Goal: Transaction & Acquisition: Download file/media

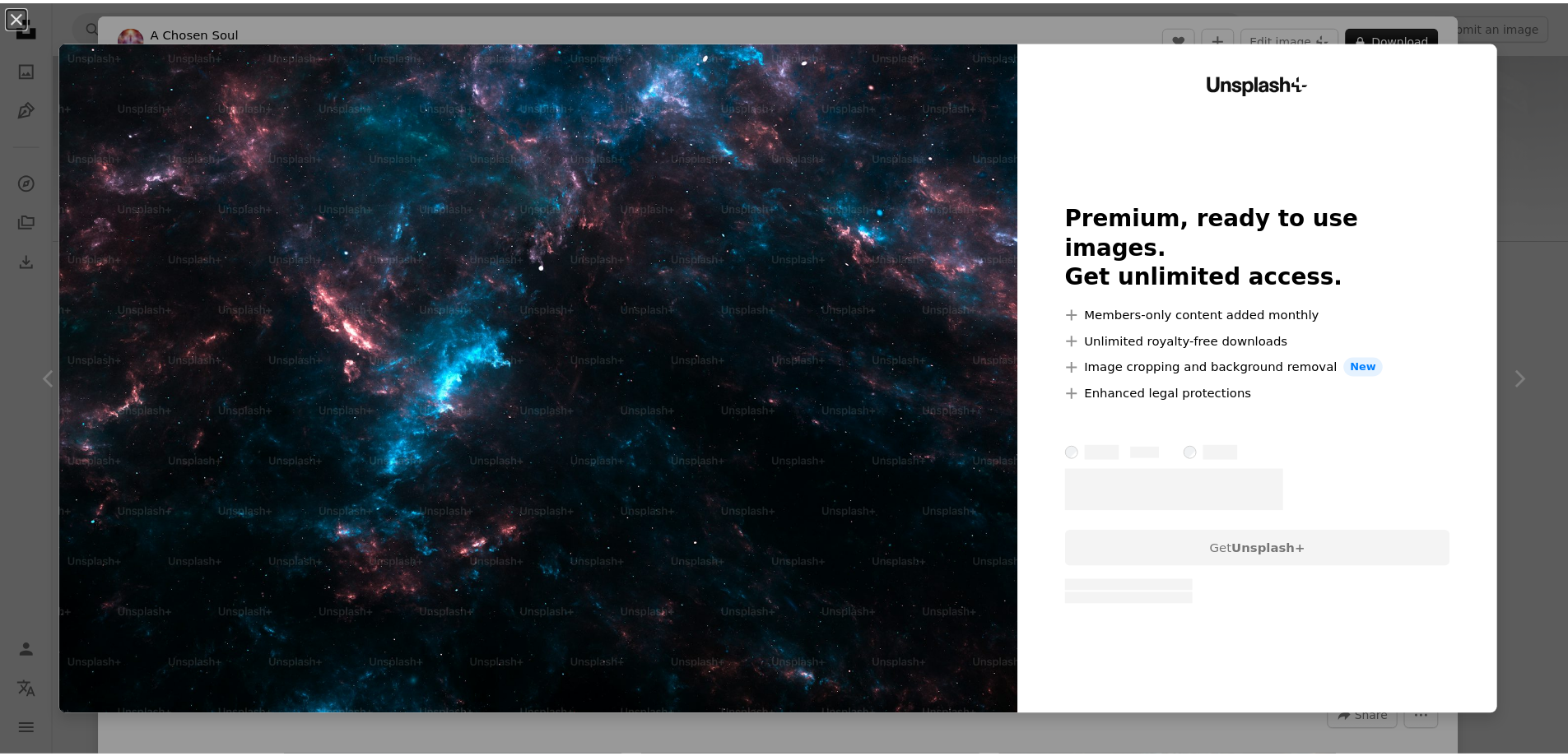
scroll to position [494, 0]
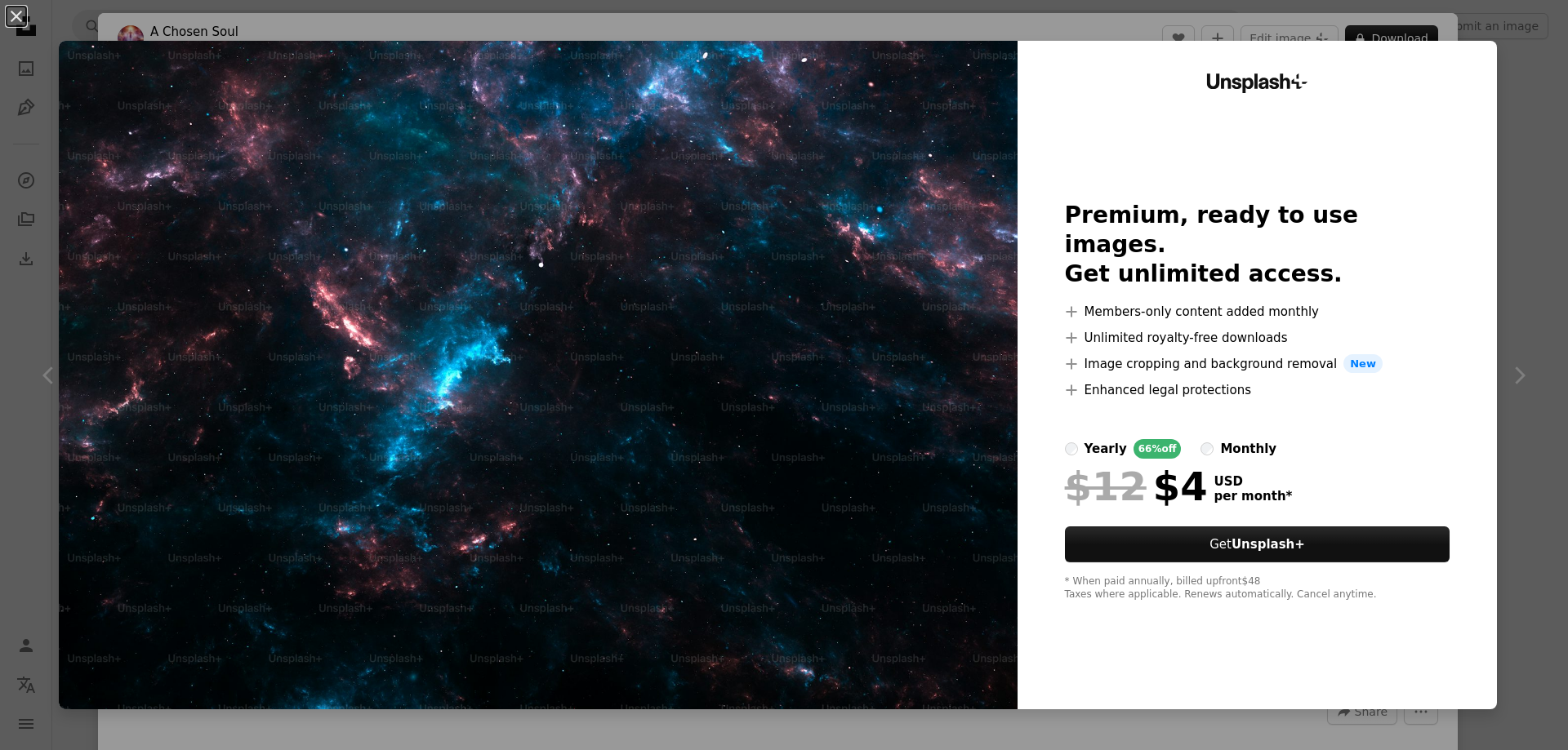
click at [1530, 133] on div "An X shape Unsplash+ Premium, ready to use images. Get unlimited access. A plus…" at bounding box center [784, 375] width 1568 height 750
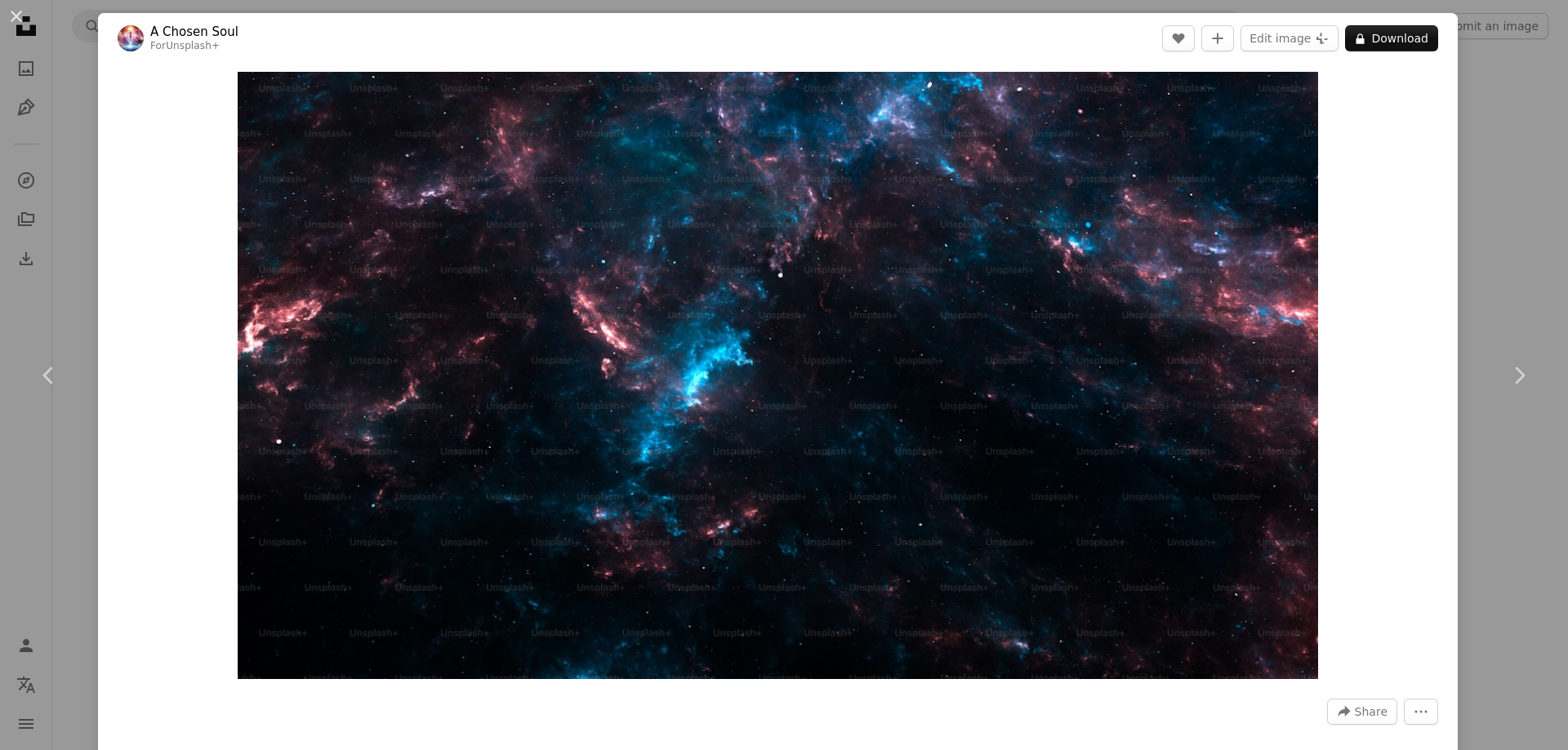
click at [1497, 85] on div "An X shape Chevron left Chevron right A Chosen Soul For Unsplash+ A heart A plu…" at bounding box center [784, 375] width 1568 height 750
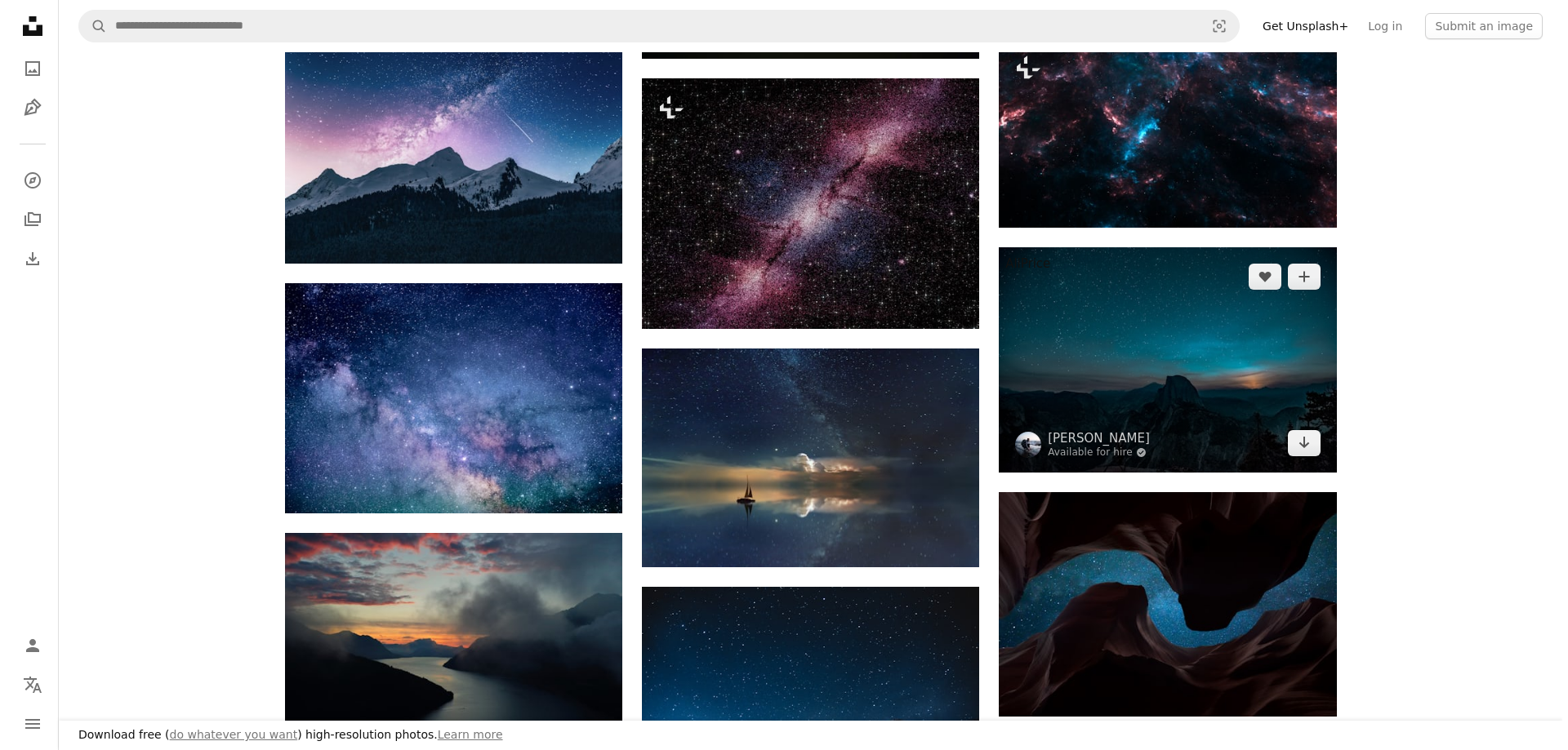
scroll to position [898, 0]
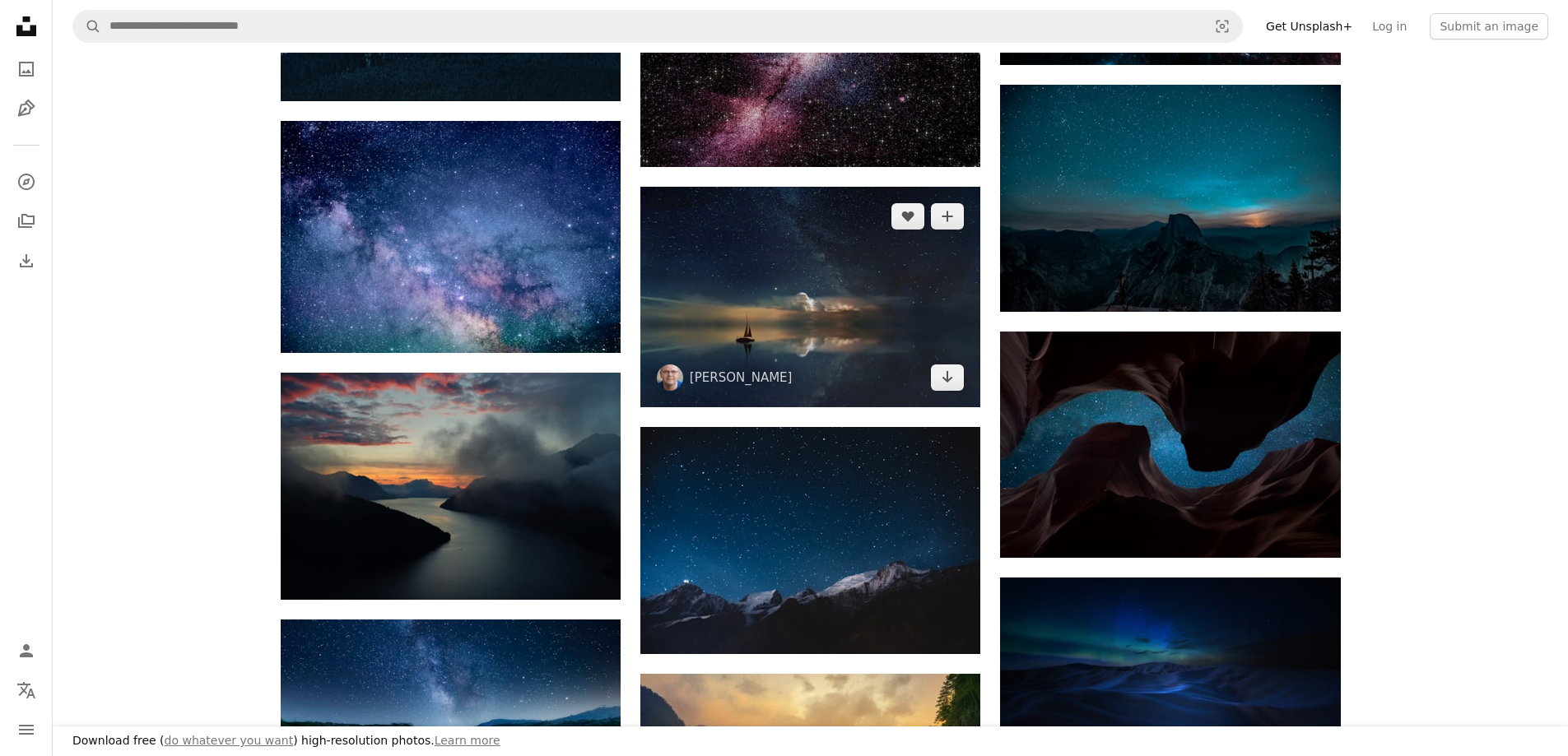
click at [782, 255] on img at bounding box center [810, 297] width 340 height 221
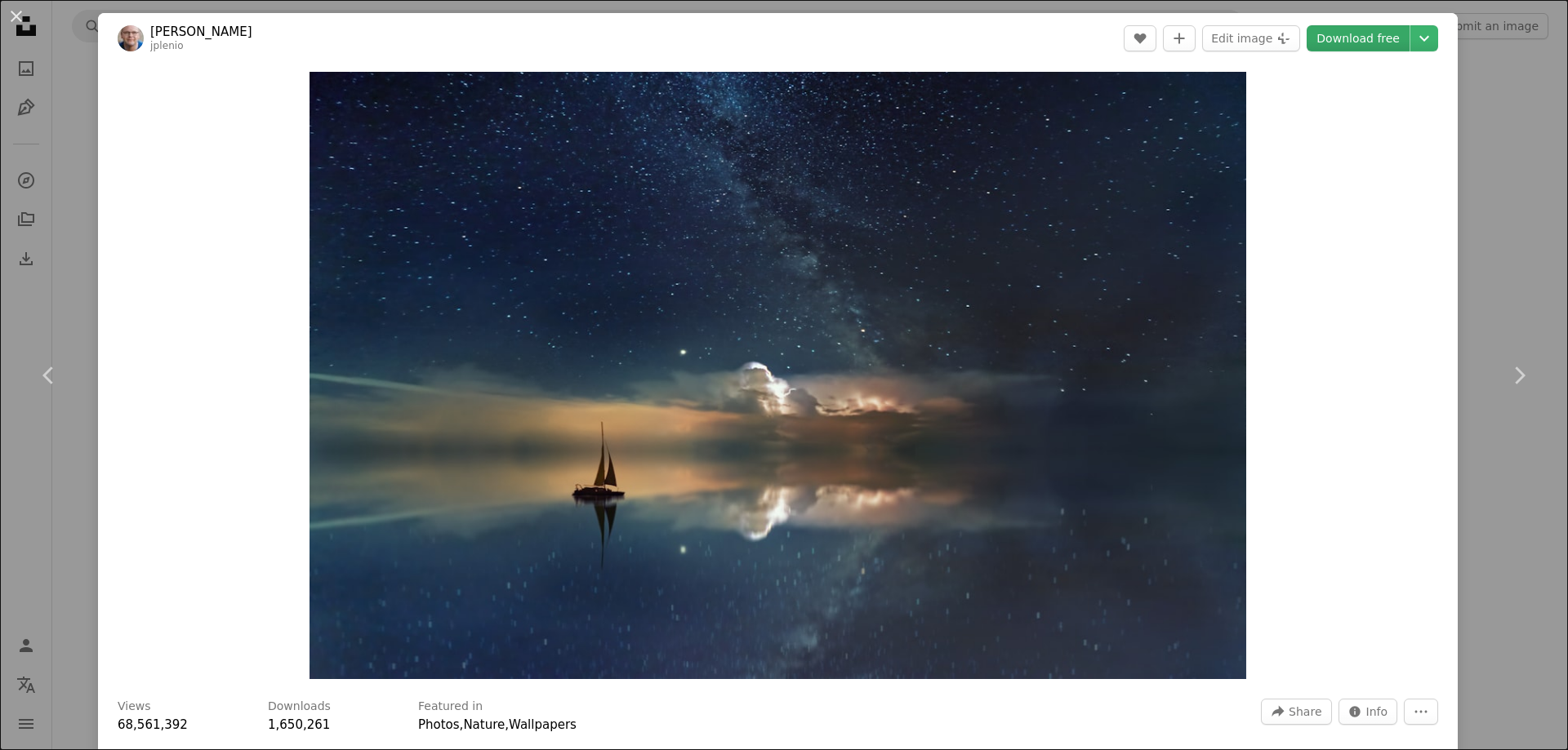
click at [1341, 38] on link "Download free" at bounding box center [1358, 38] width 103 height 26
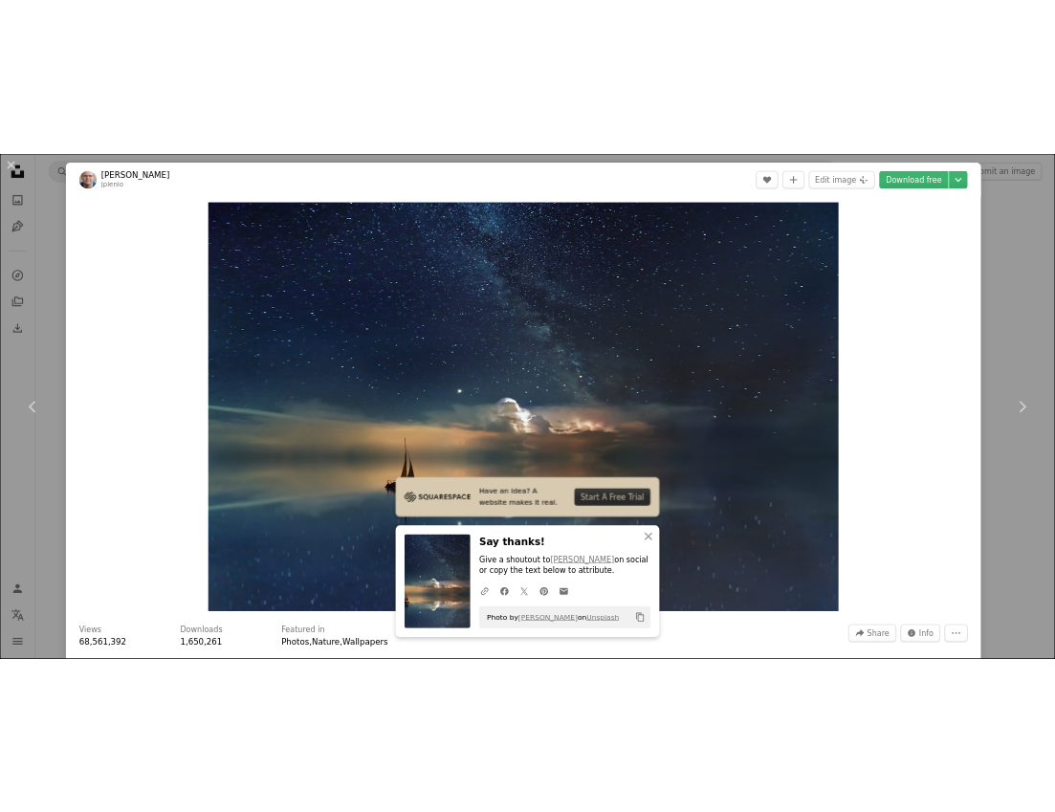
scroll to position [920, 0]
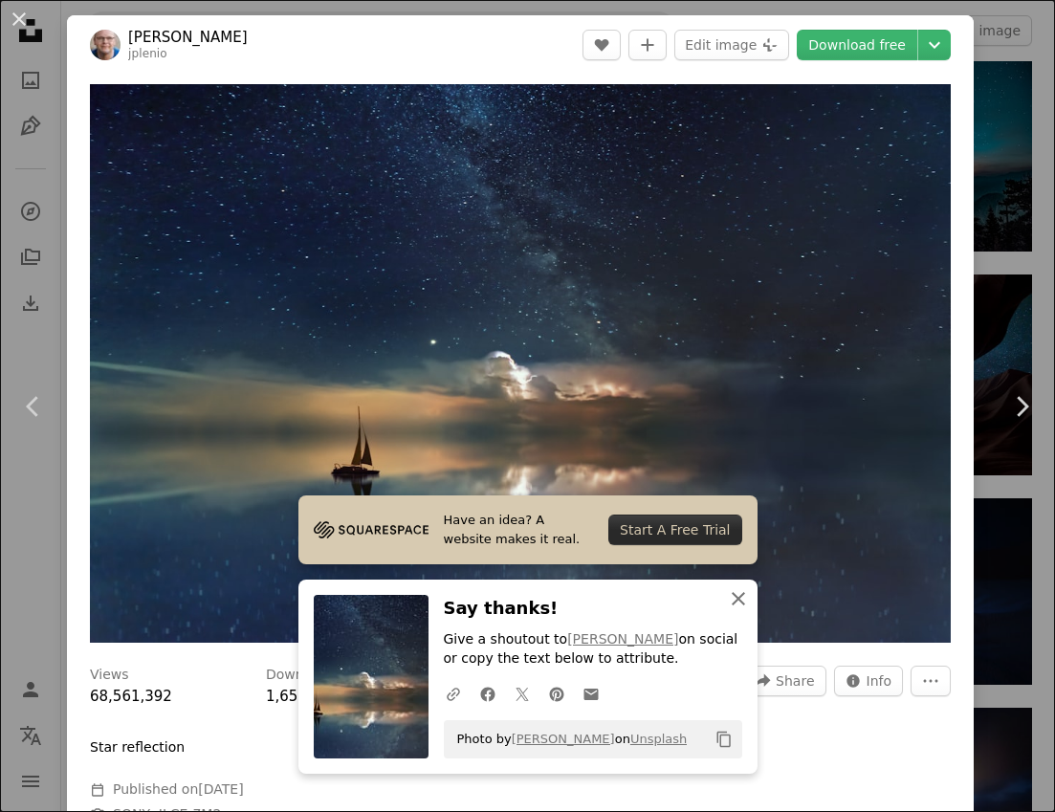
click at [736, 587] on icon "An X shape" at bounding box center [738, 598] width 23 height 23
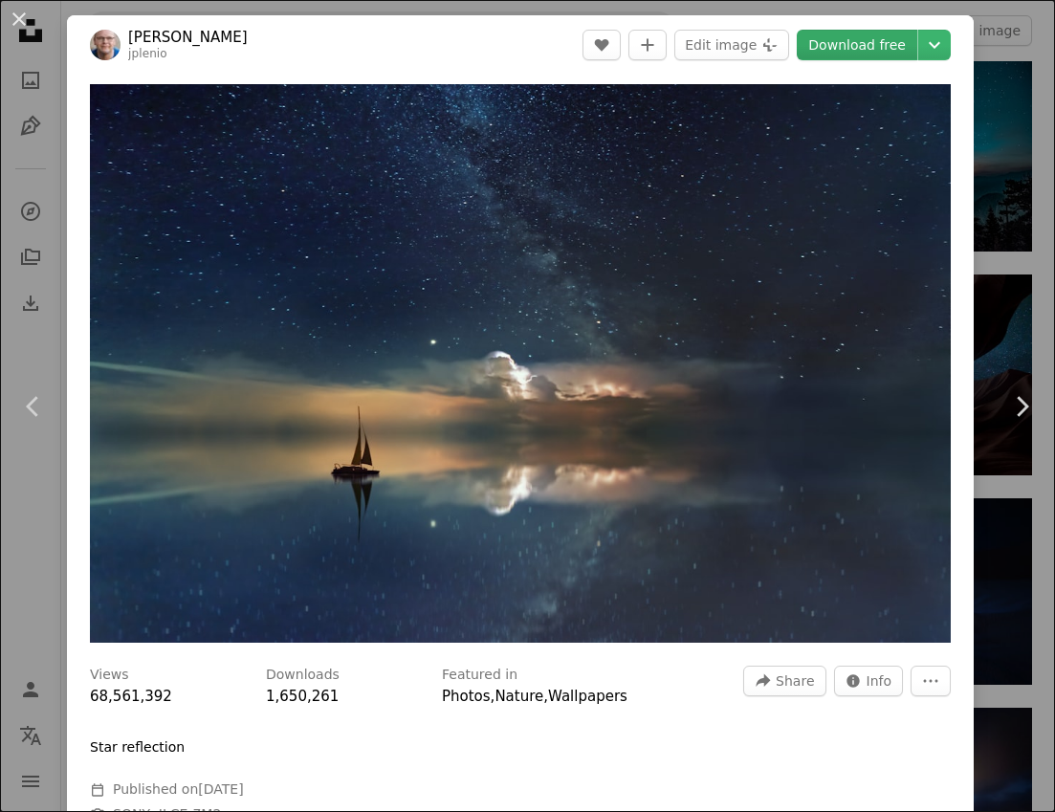
click at [843, 40] on link "Download free" at bounding box center [857, 45] width 121 height 31
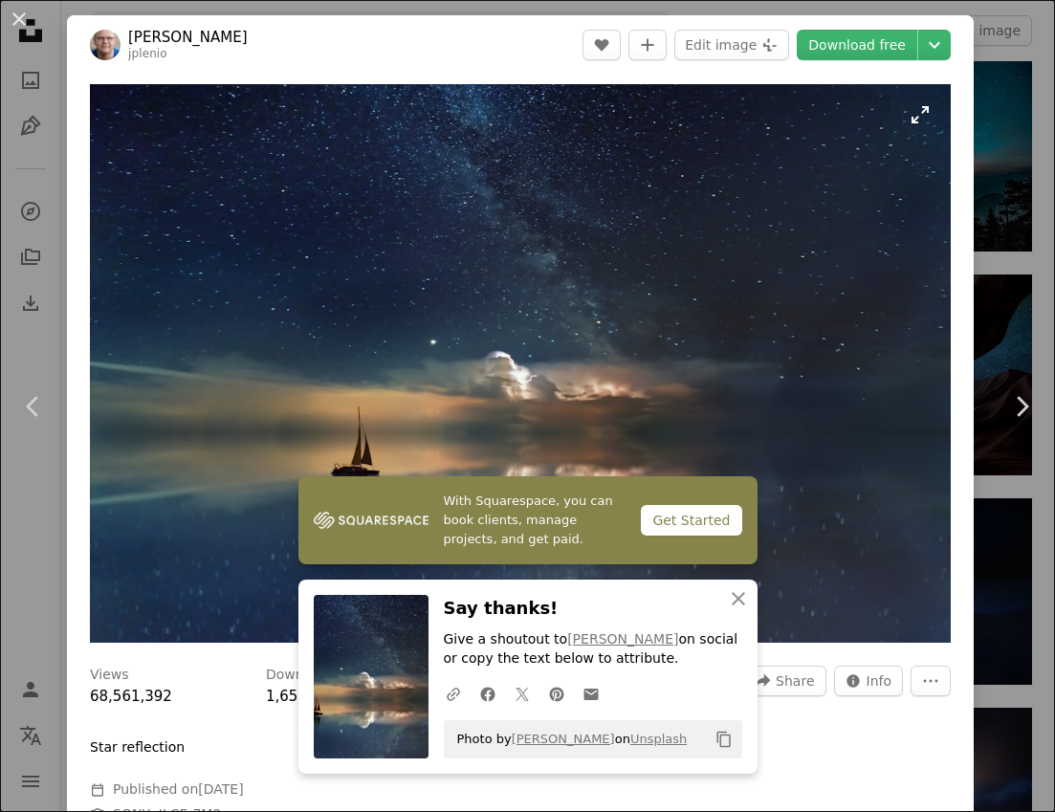
scroll to position [287, 0]
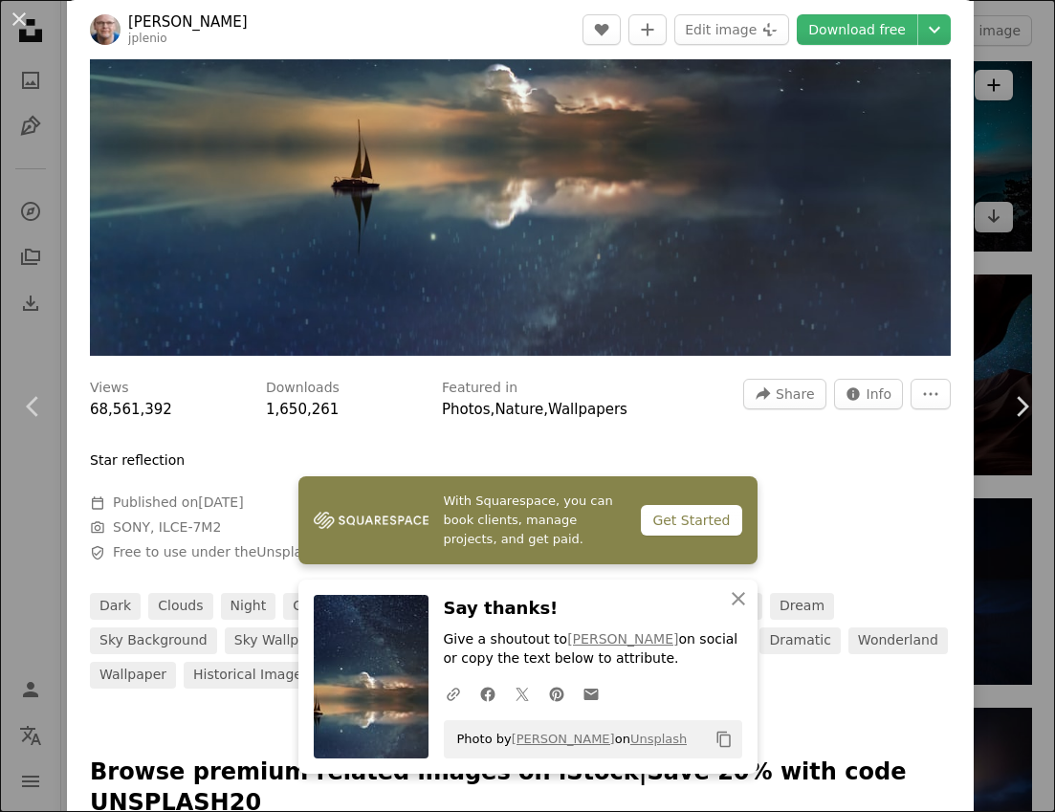
click at [991, 58] on div "An X shape Chevron left Chevron right With Squarespace, you can book clients, m…" at bounding box center [527, 406] width 1055 height 812
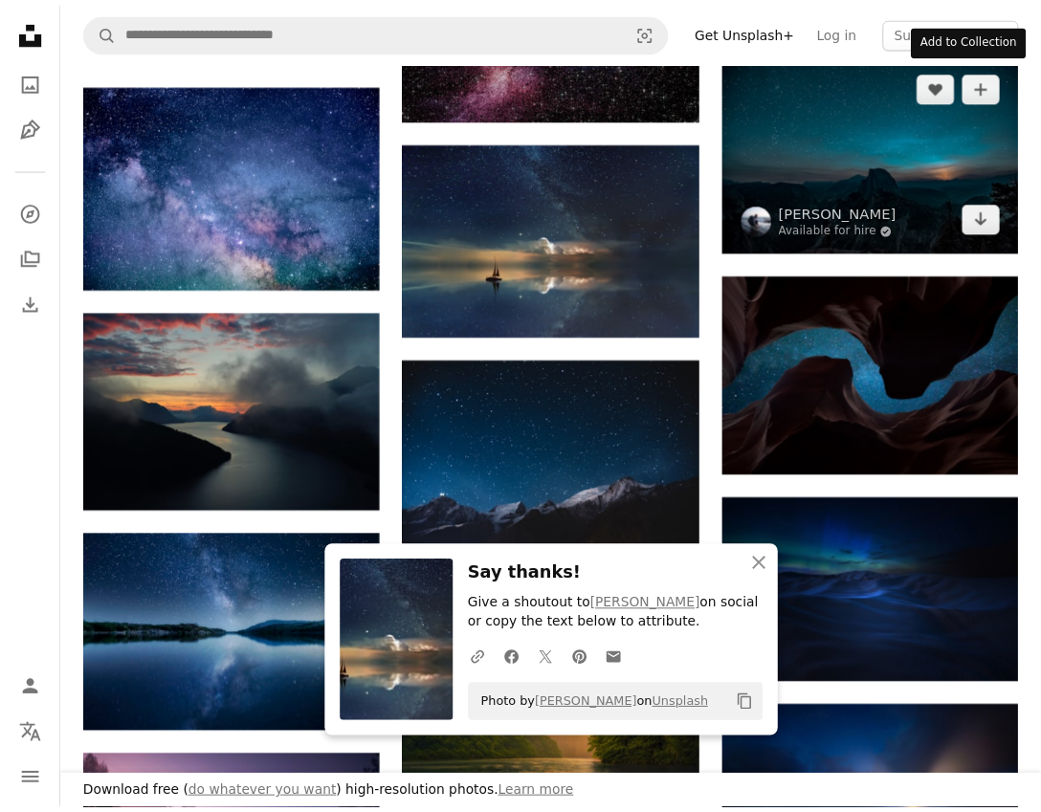
scroll to position [1052, 0]
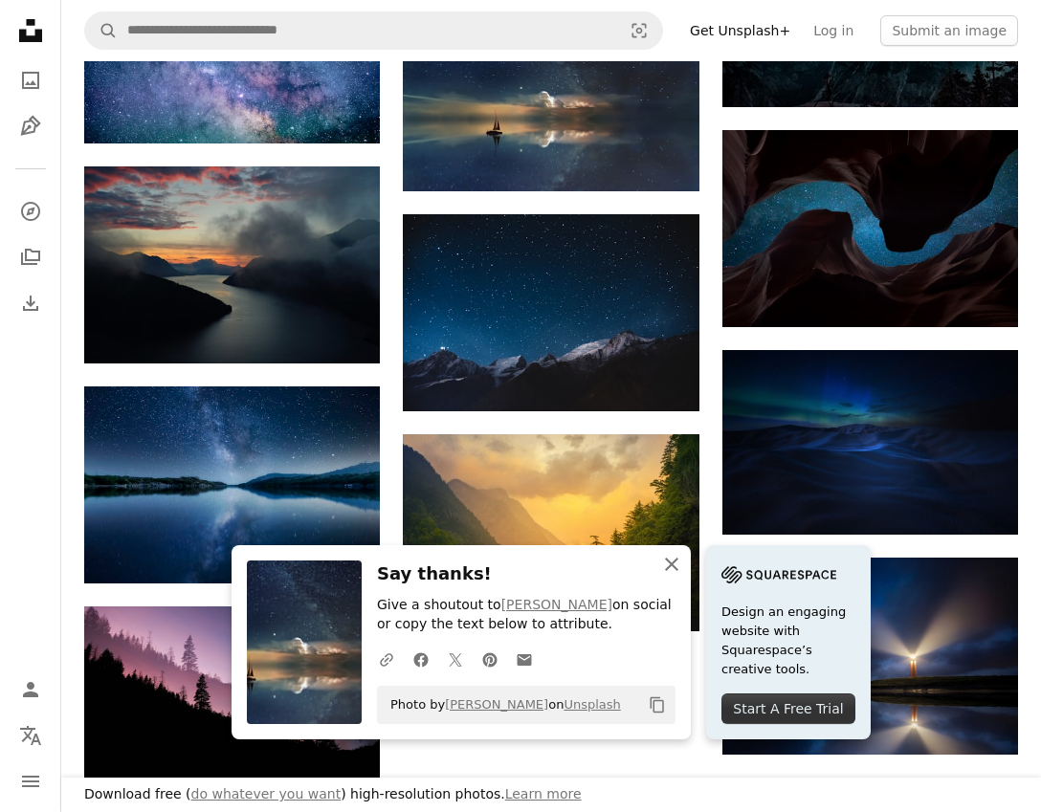
click at [678, 562] on icon "button" at bounding box center [671, 564] width 13 height 13
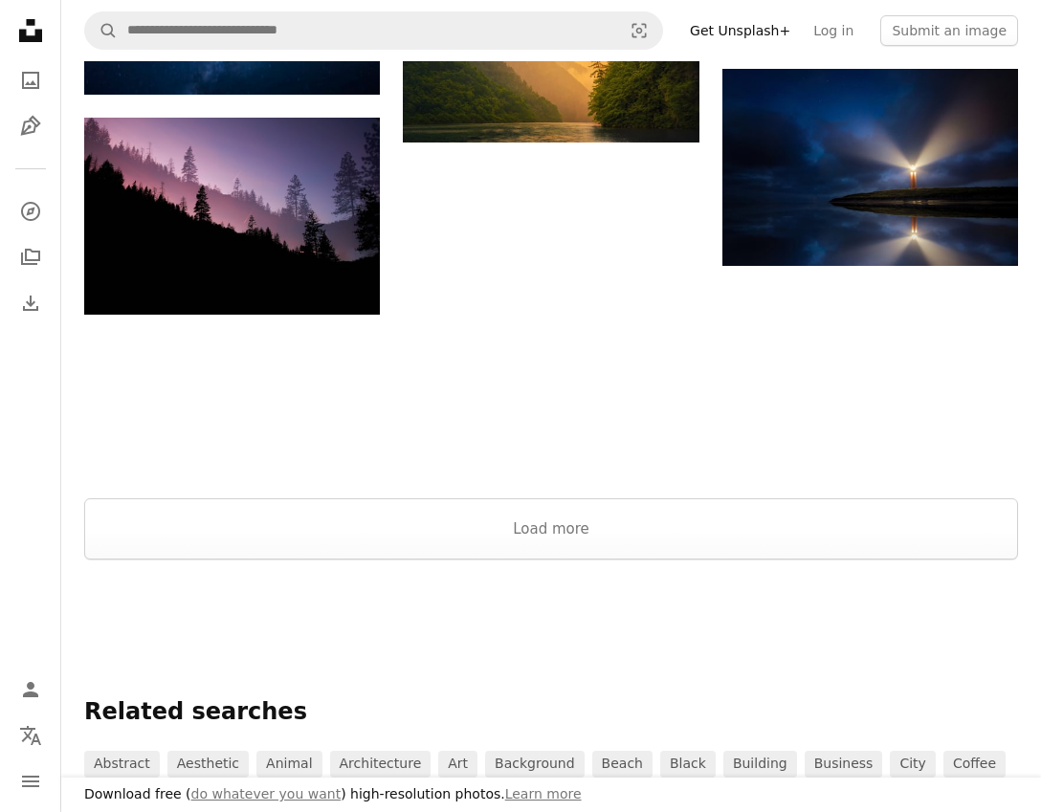
scroll to position [1722, 0]
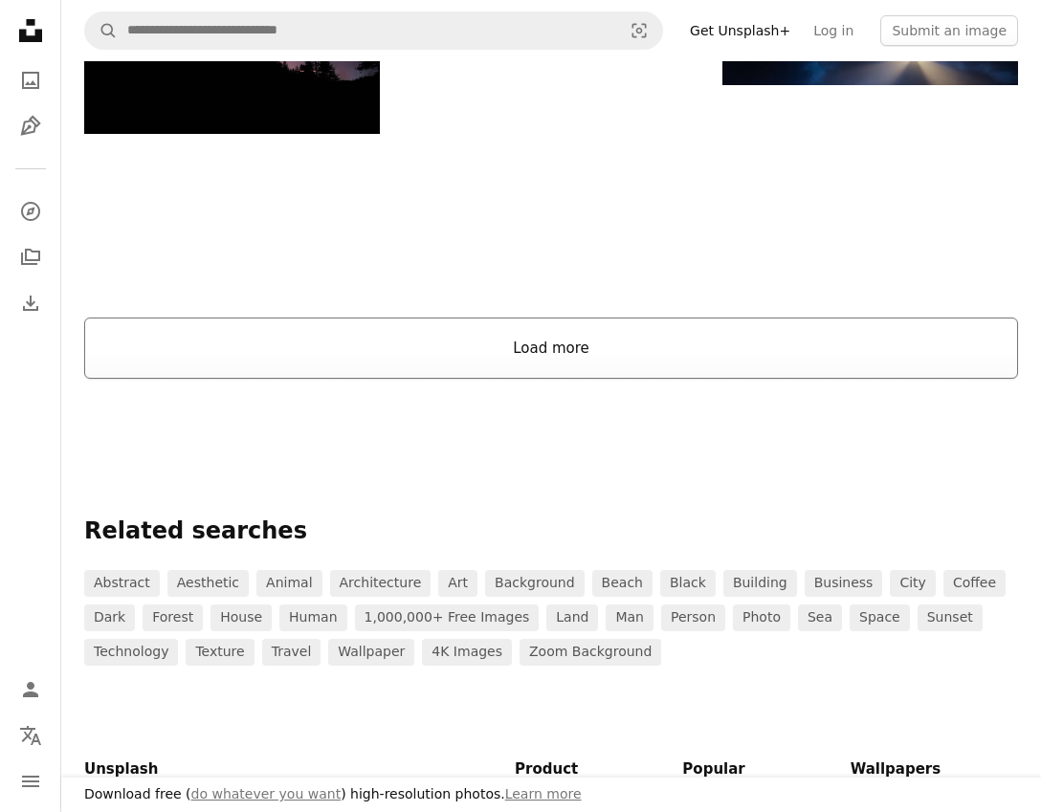
click at [530, 347] on button "Load more" at bounding box center [551, 348] width 934 height 61
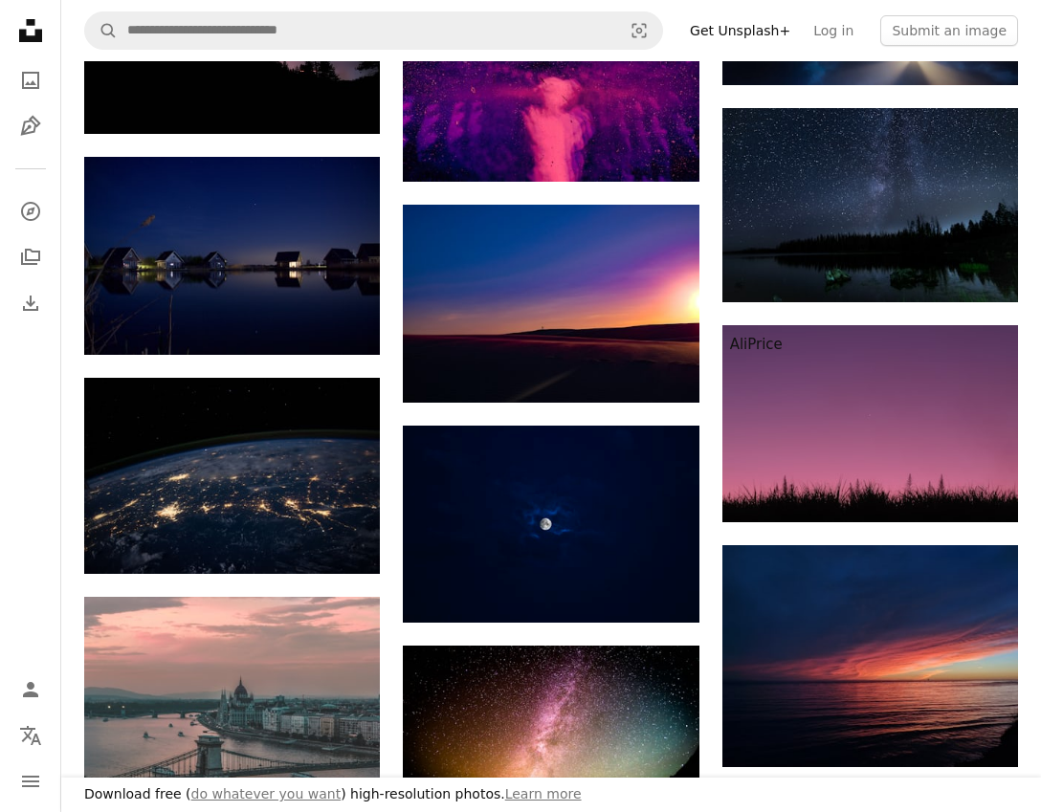
scroll to position [2296, 0]
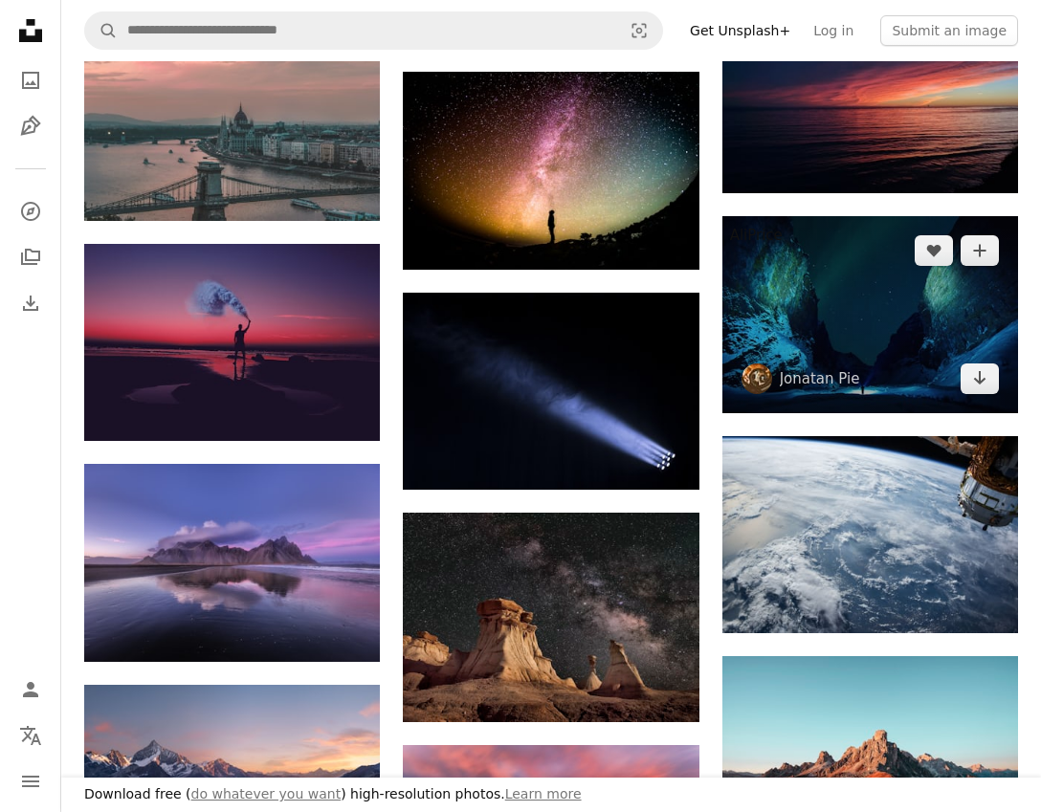
click at [816, 289] on img at bounding box center [870, 314] width 296 height 197
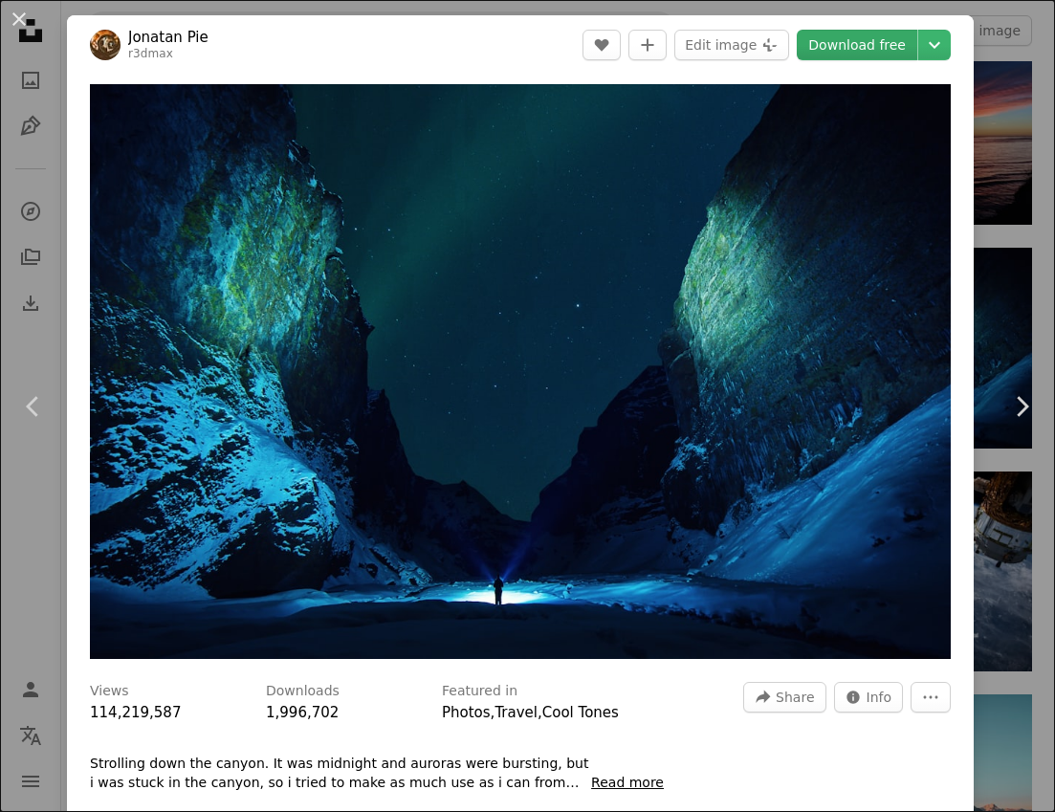
click at [847, 44] on link "Download free" at bounding box center [857, 45] width 121 height 31
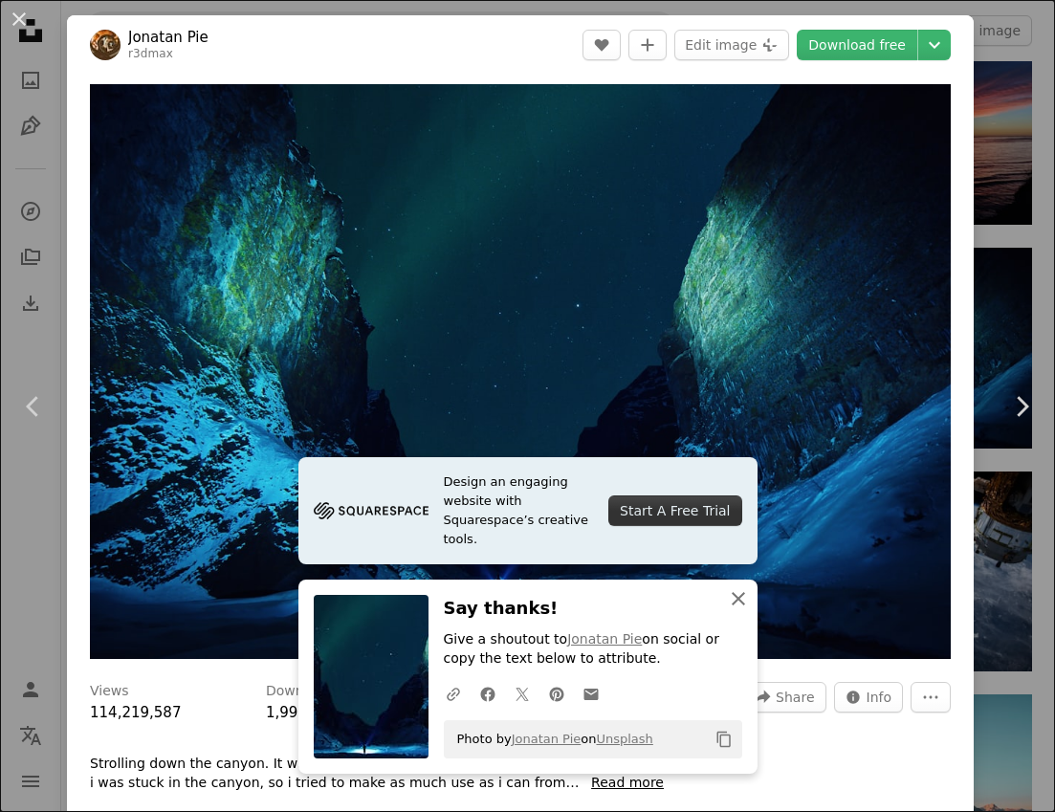
click at [727, 599] on icon "An X shape" at bounding box center [738, 598] width 23 height 23
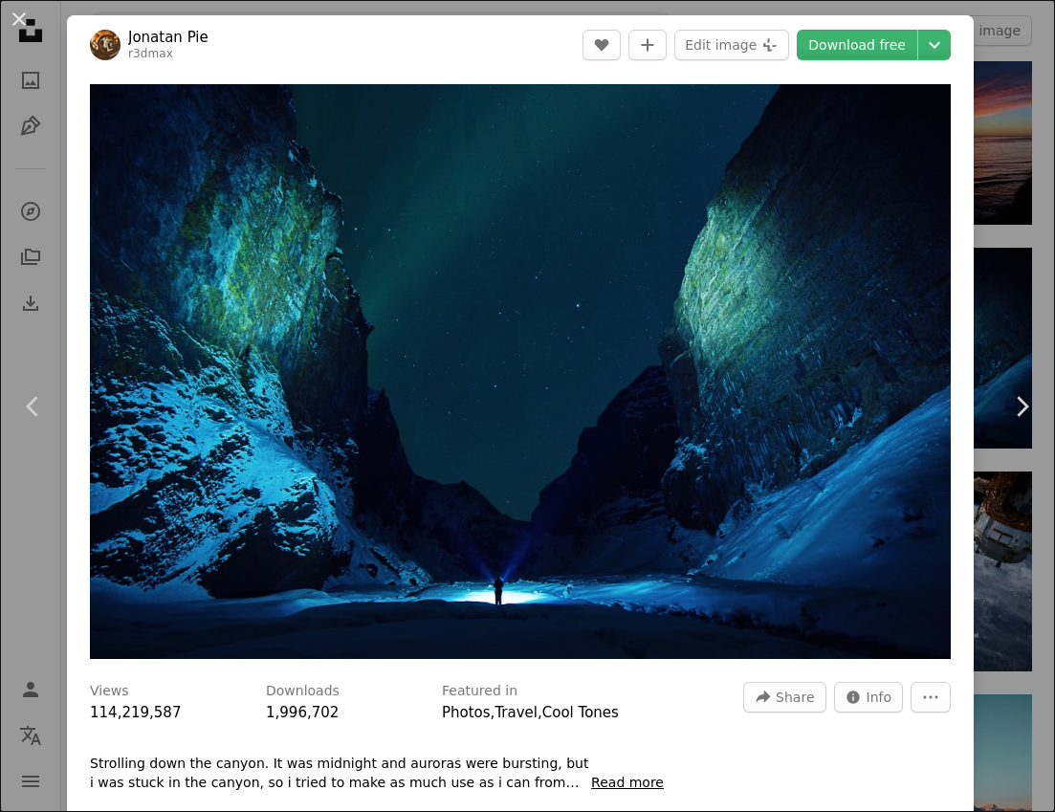
click at [990, 52] on div "An X shape Chevron left Chevron right Jonatan Pie r3dmax A heart A plus sign Ed…" at bounding box center [527, 406] width 1055 height 812
